Goal: Task Accomplishment & Management: Manage account settings

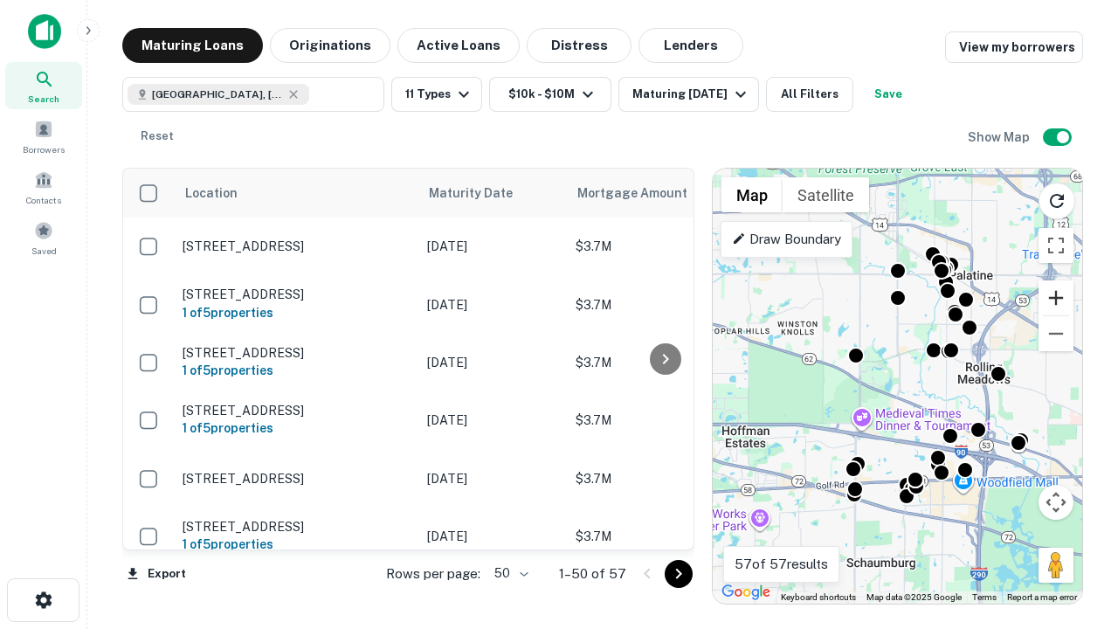
click at [1056, 298] on button "Zoom in" at bounding box center [1056, 297] width 35 height 35
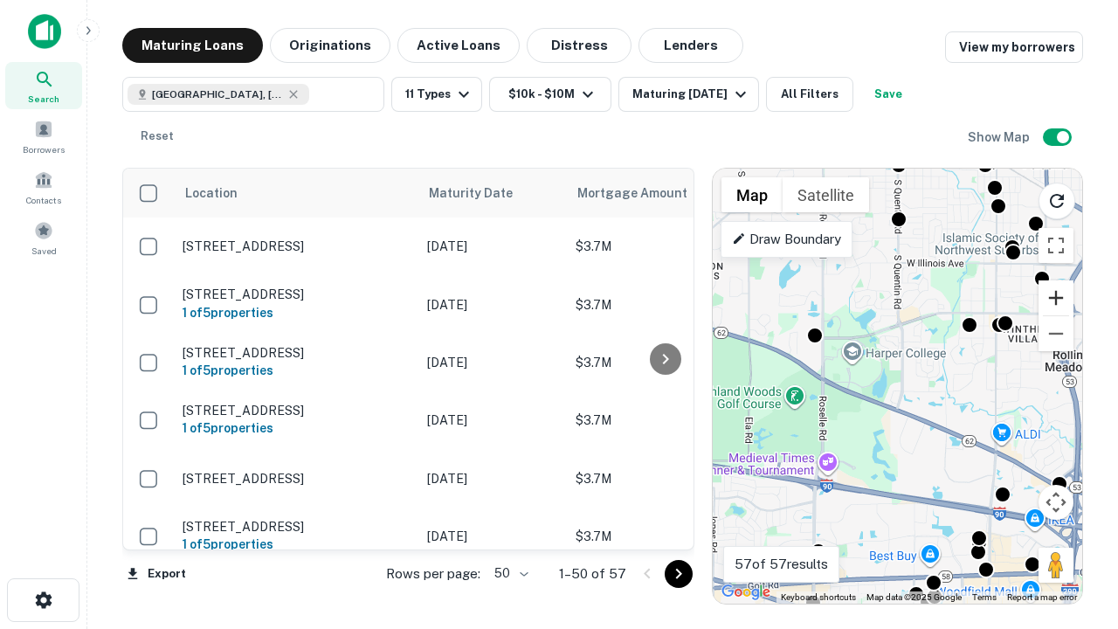
click at [1056, 298] on button "Zoom in" at bounding box center [1056, 297] width 35 height 35
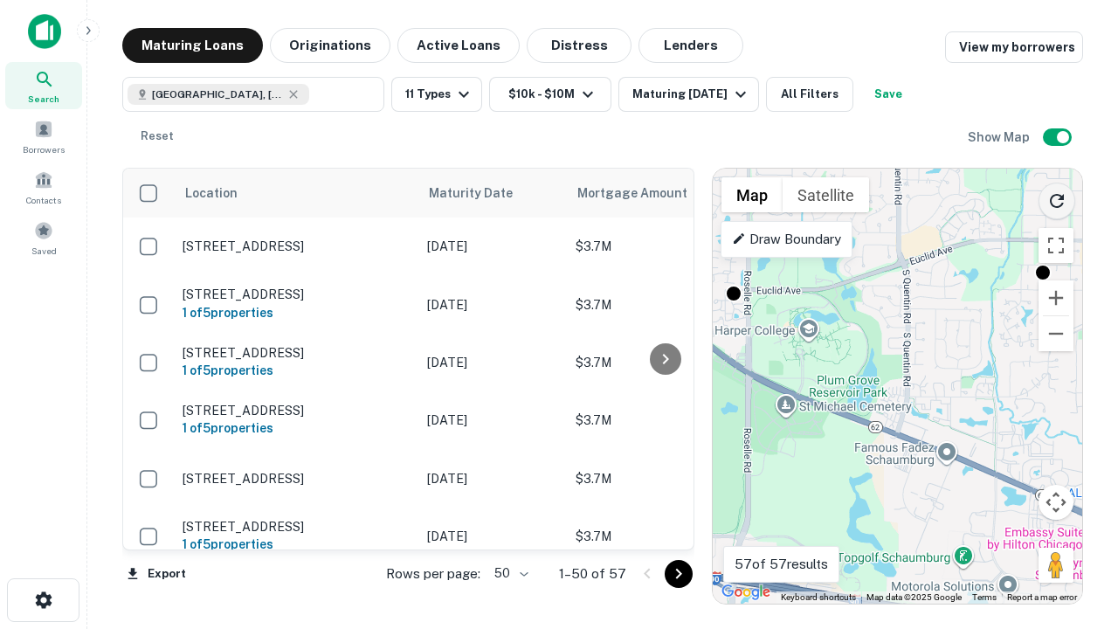
click at [1057, 197] on icon "Reload search area" at bounding box center [1057, 200] width 21 height 21
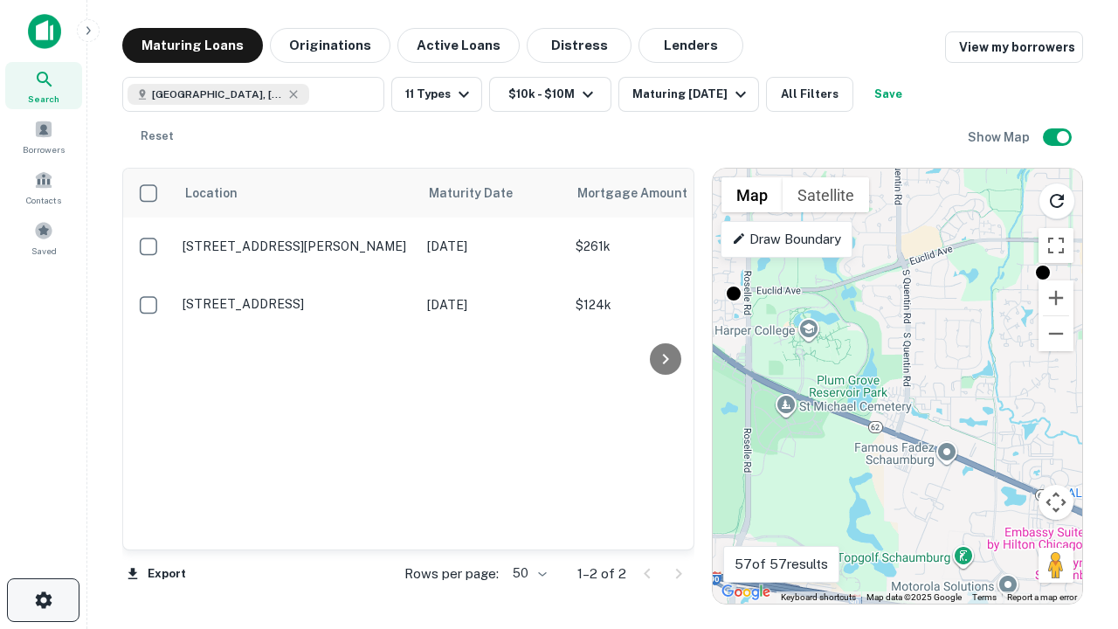
click at [43, 600] on icon "button" at bounding box center [43, 600] width 21 height 21
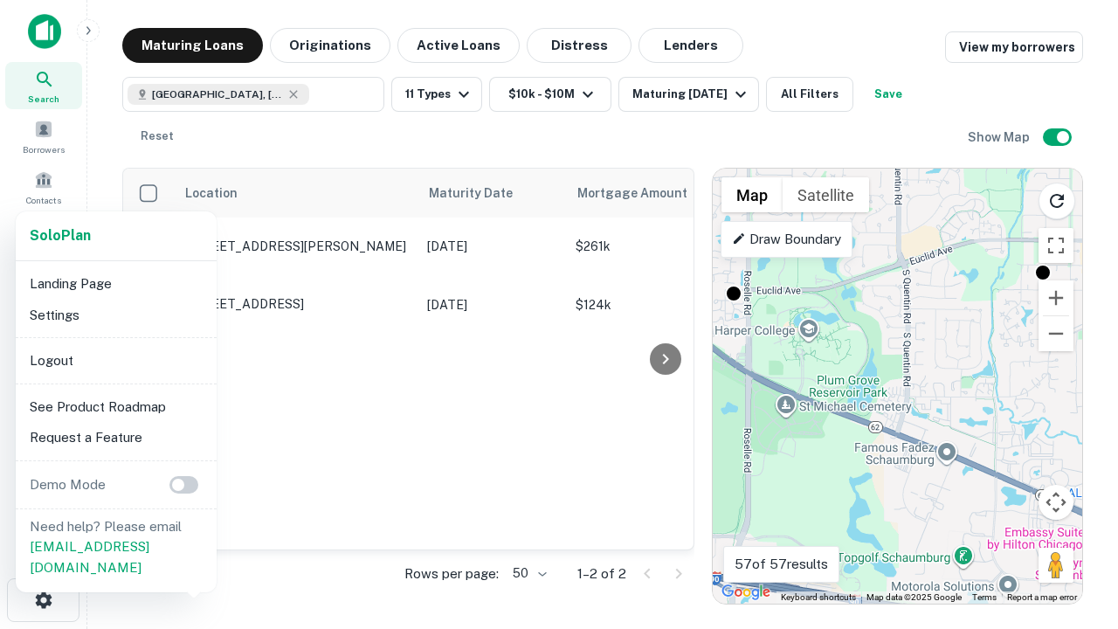
click at [115, 360] on li "Logout" at bounding box center [116, 360] width 187 height 31
